Goal: Book appointment/travel/reservation

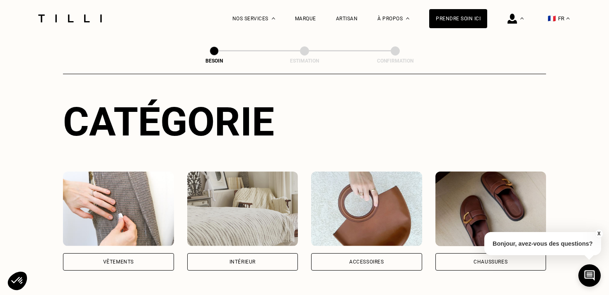
scroll to position [102, 0]
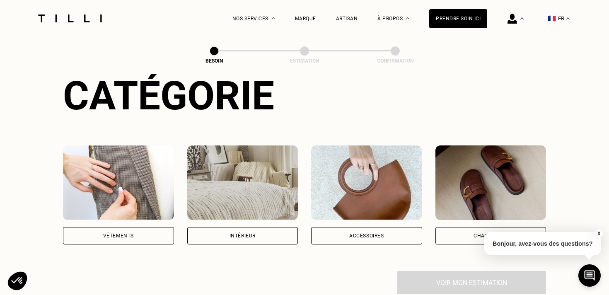
click at [108, 233] on div "Vêtements" at bounding box center [118, 235] width 31 height 5
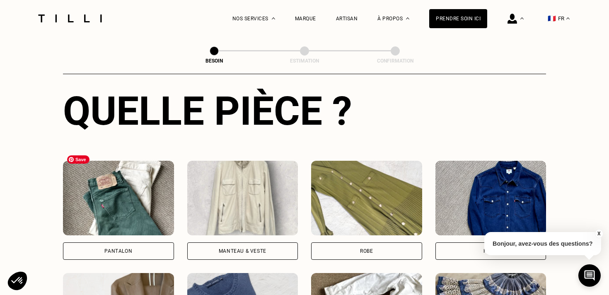
scroll to position [316, 0]
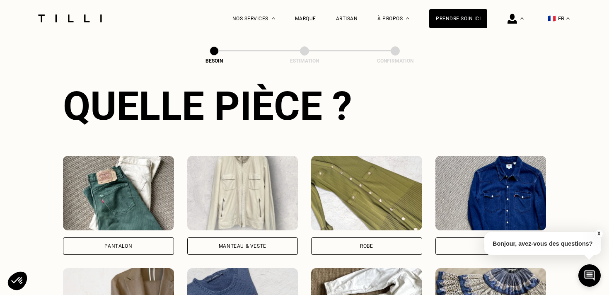
click at [134, 237] on div "Pantalon" at bounding box center [118, 245] width 111 height 17
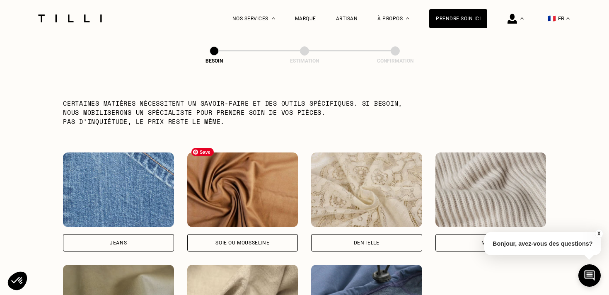
scroll to position [928, 0]
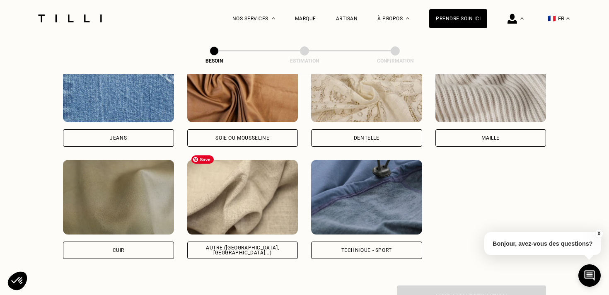
click at [251, 193] on img at bounding box center [242, 197] width 111 height 75
select select "FR"
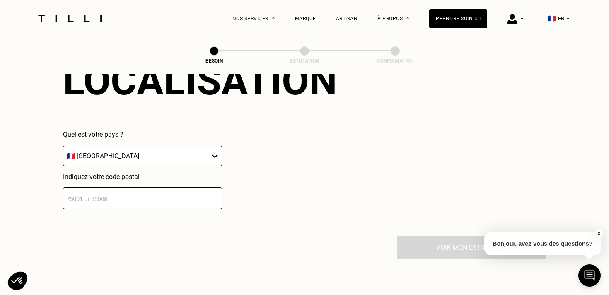
scroll to position [1187, 0]
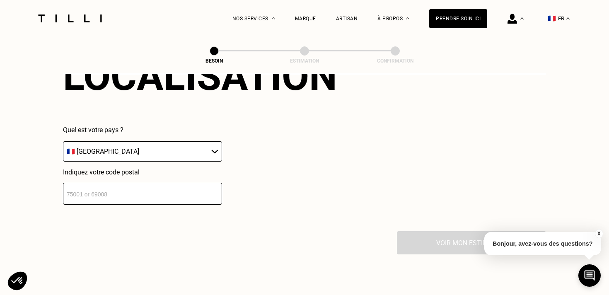
click at [133, 184] on input "number" at bounding box center [142, 194] width 159 height 22
type input "75009"
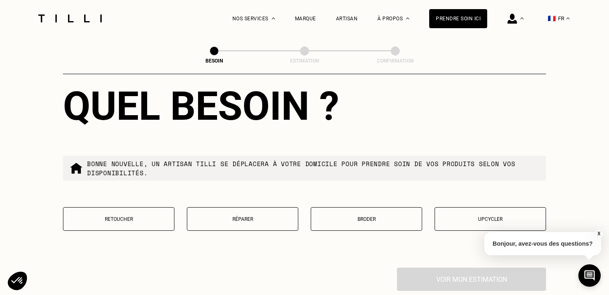
click at [151, 216] on p "Retoucher" at bounding box center [119, 219] width 102 height 6
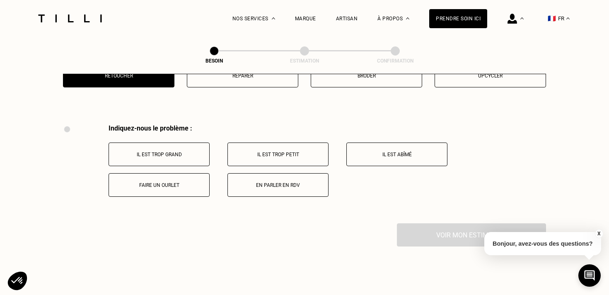
scroll to position [1529, 0]
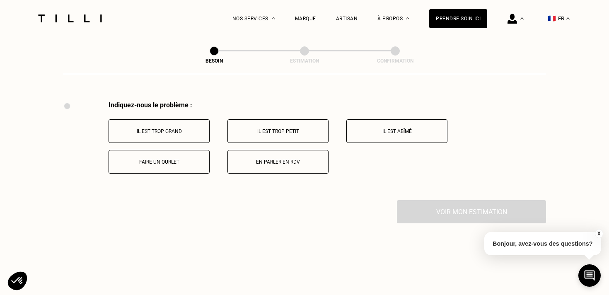
click at [179, 150] on button "Faire un ourlet" at bounding box center [159, 162] width 101 height 24
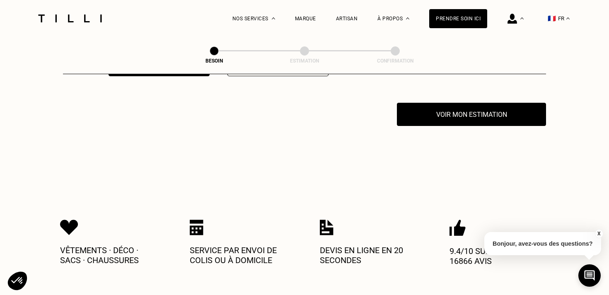
scroll to position [1628, 0]
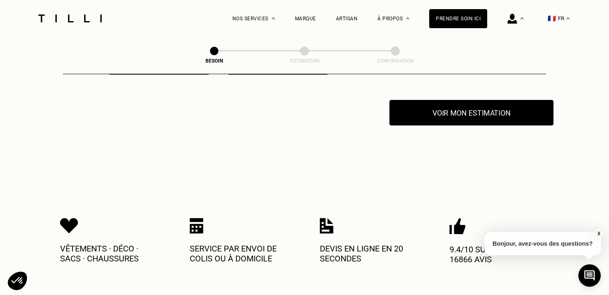
click at [448, 111] on button "Voir mon estimation" at bounding box center [472, 113] width 164 height 26
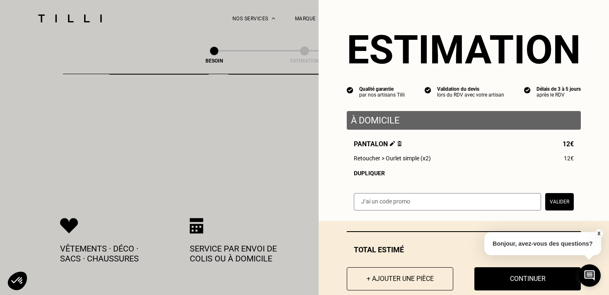
scroll to position [17, 0]
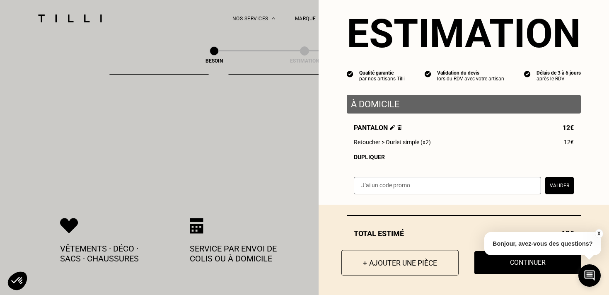
click at [398, 261] on button "+ Ajouter une pièce" at bounding box center [400, 263] width 117 height 26
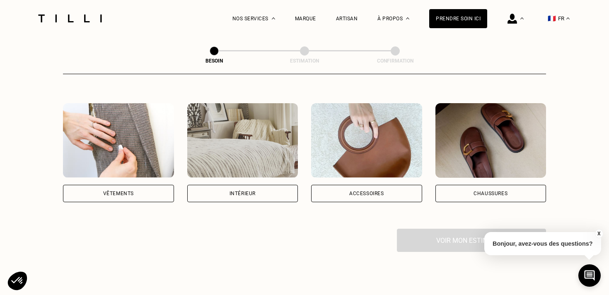
scroll to position [148, 0]
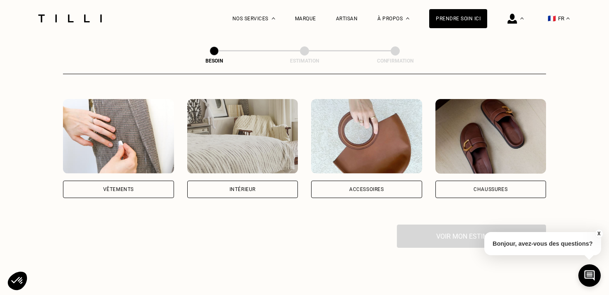
click at [139, 181] on div "Vêtements" at bounding box center [118, 189] width 111 height 17
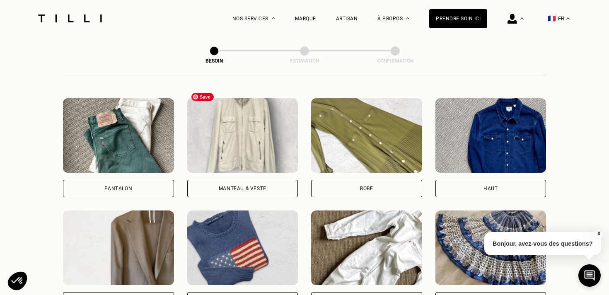
scroll to position [375, 0]
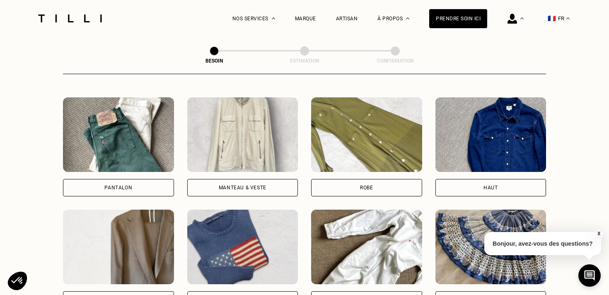
click at [354, 179] on div "Robe" at bounding box center [366, 187] width 111 height 17
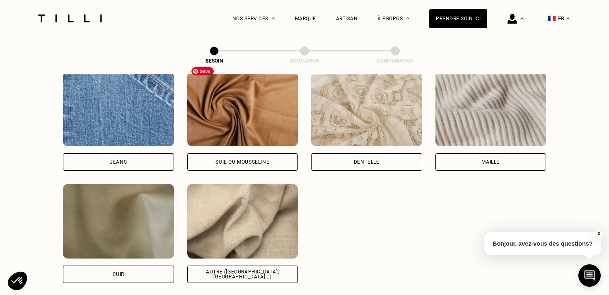
scroll to position [916, 0]
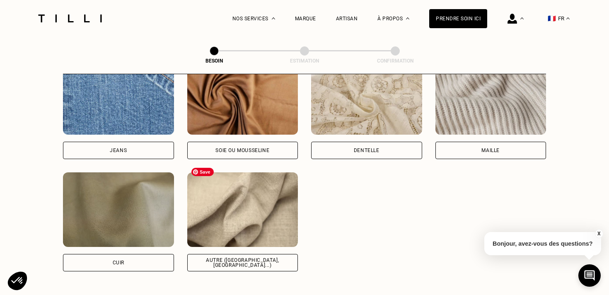
click at [255, 216] on img at bounding box center [242, 209] width 111 height 75
select select "FR"
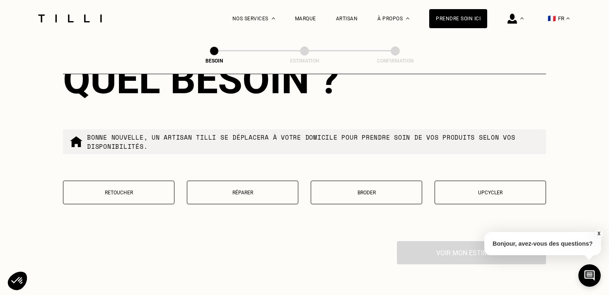
scroll to position [1390, 0]
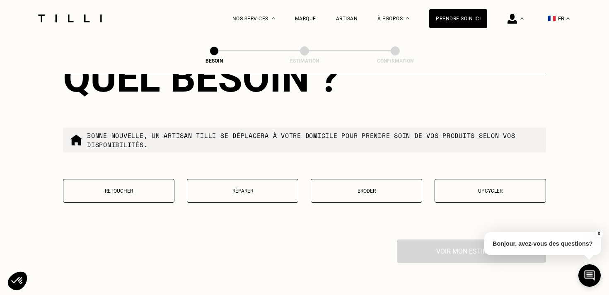
click at [133, 179] on button "Retoucher" at bounding box center [118, 191] width 111 height 24
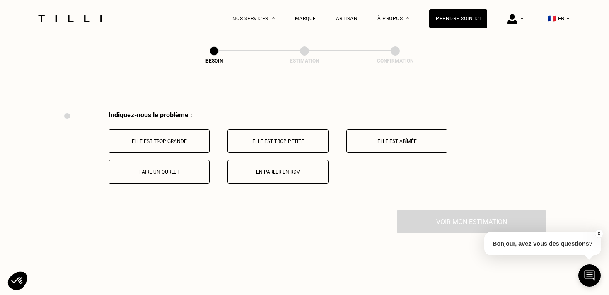
scroll to position [1529, 0]
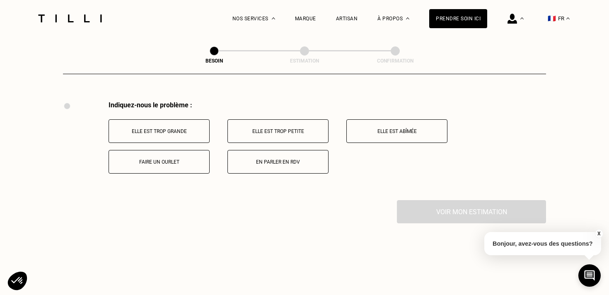
click at [274, 159] on button "En parler en RDV" at bounding box center [278, 162] width 101 height 24
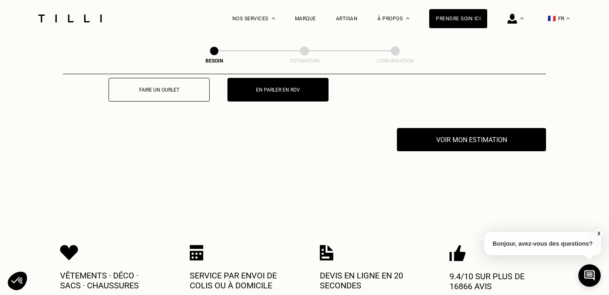
scroll to position [1628, 0]
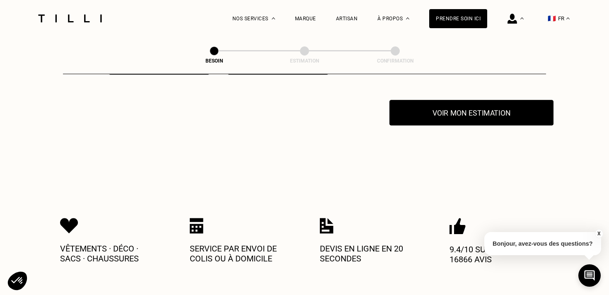
click at [471, 109] on button "Voir mon estimation" at bounding box center [472, 113] width 164 height 26
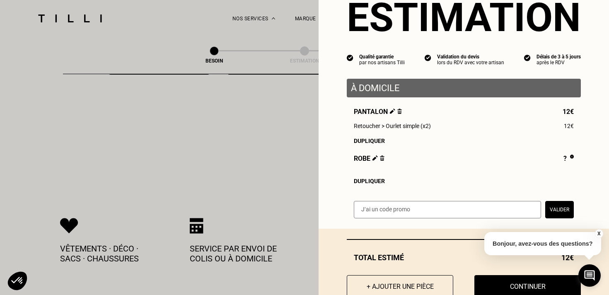
scroll to position [33, 0]
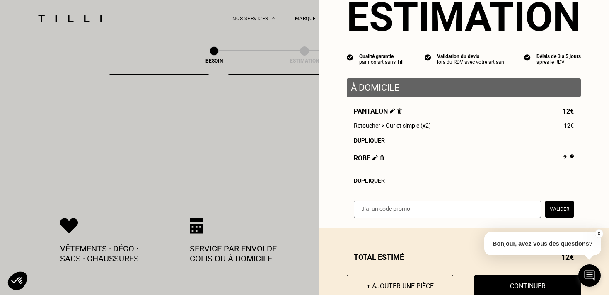
click at [402, 87] on p "À domicile" at bounding box center [464, 87] width 226 height 10
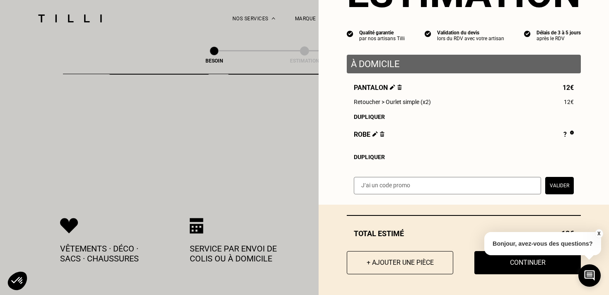
click at [598, 232] on button "X" at bounding box center [599, 233] width 8 height 9
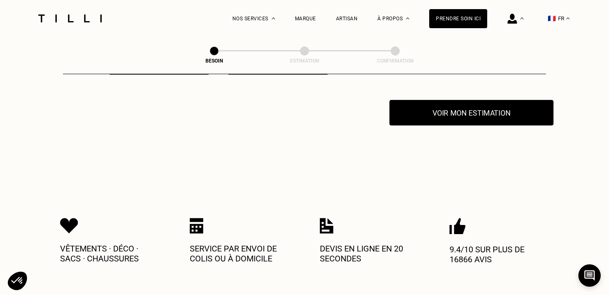
click at [490, 111] on button "Voir mon estimation" at bounding box center [472, 113] width 164 height 26
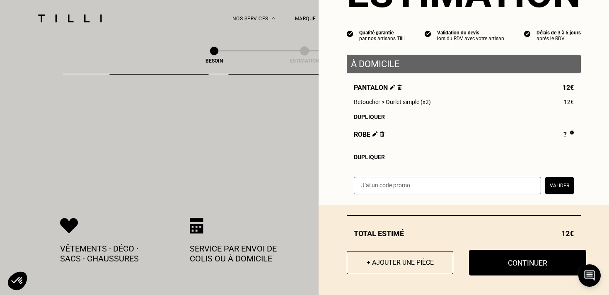
click at [530, 261] on button "Continuer" at bounding box center [527, 263] width 117 height 26
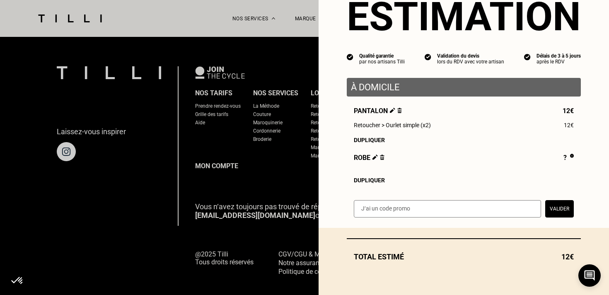
select select "FR"
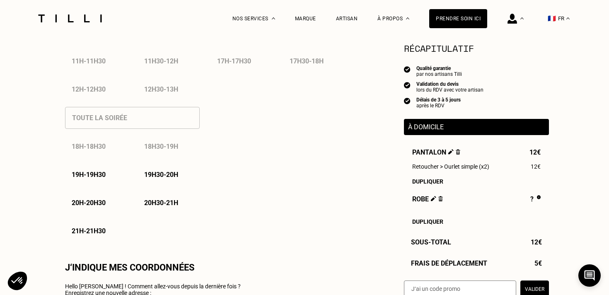
type input "07 82 75 86 62"
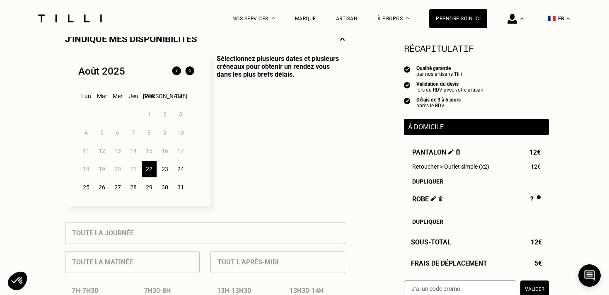
scroll to position [209, 0]
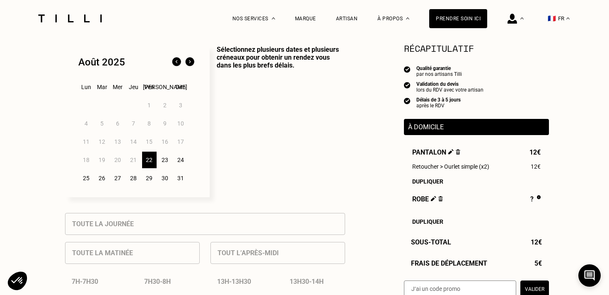
click at [150, 163] on div "22" at bounding box center [149, 160] width 15 height 17
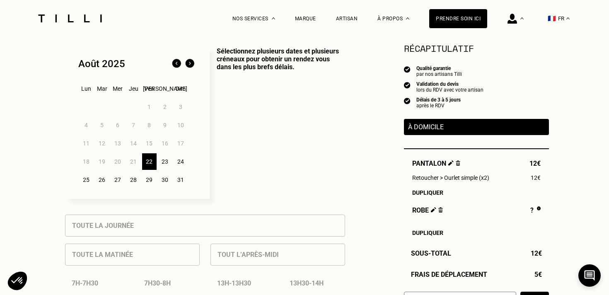
scroll to position [190, 0]
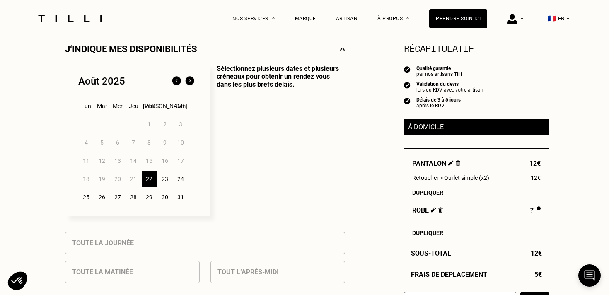
click at [165, 177] on div "23" at bounding box center [165, 179] width 15 height 17
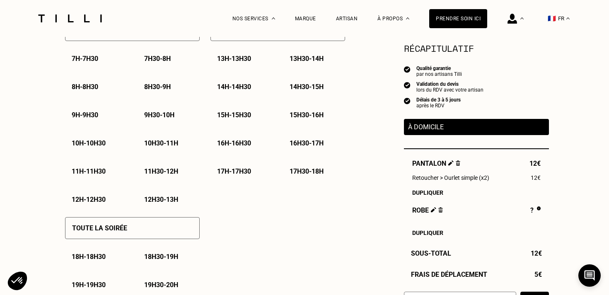
scroll to position [433, 0]
